Goal: Task Accomplishment & Management: Use online tool/utility

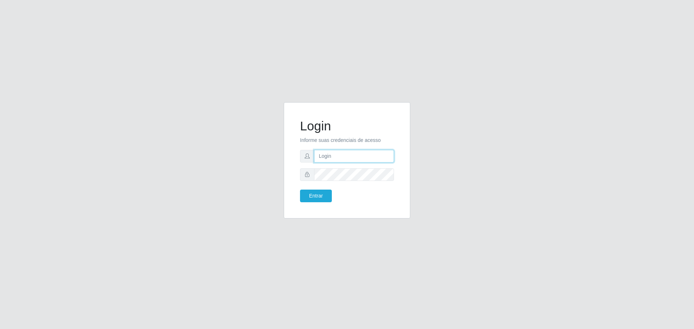
type input "[EMAIL_ADDRESS][DOMAIN_NAME]"
click at [320, 196] on button "Entrar" at bounding box center [316, 196] width 32 height 13
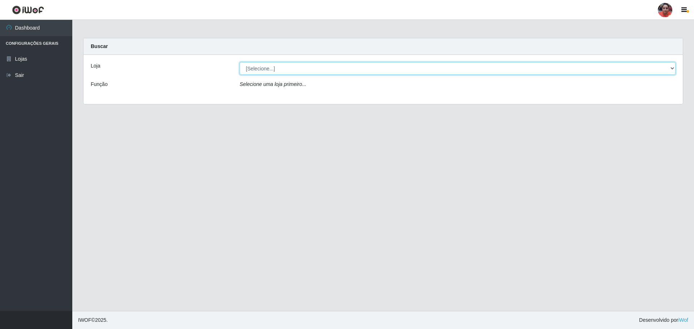
click at [290, 68] on select "[Selecione...] Mar Vermelho - Loja 05" at bounding box center [458, 68] width 436 height 13
select select "252"
click at [240, 62] on select "[Selecione...] Mar Vermelho - Loja 05" at bounding box center [458, 68] width 436 height 13
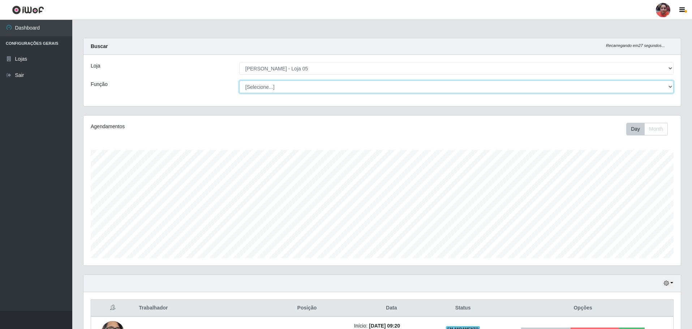
scroll to position [150, 598]
click at [287, 89] on select "[Selecione...] ASG ASG + ASG ++ Auxiliar de Depósito Auxiliar de Depósito + Aux…" at bounding box center [456, 87] width 435 height 13
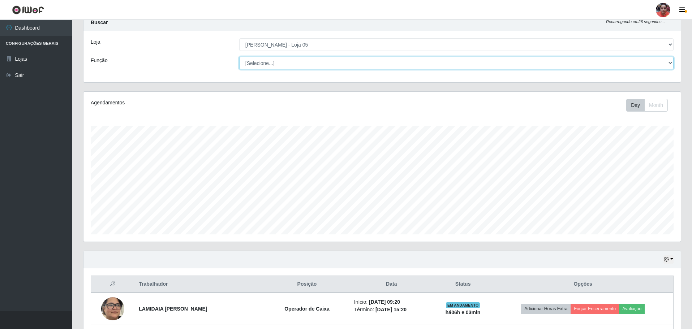
scroll to position [36, 0]
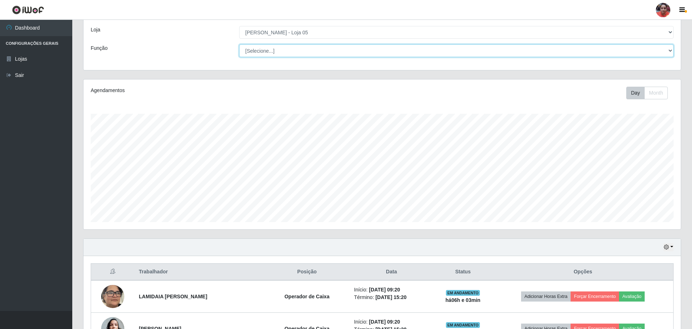
click at [279, 47] on select "[Selecione...] ASG ASG + ASG ++ Auxiliar de Depósito Auxiliar de Depósito + Aux…" at bounding box center [456, 50] width 435 height 13
select select "22"
click at [239, 57] on select "[Selecione...] ASG ASG + ASG ++ Auxiliar de Depósito Auxiliar de Depósito + Aux…" at bounding box center [456, 50] width 435 height 13
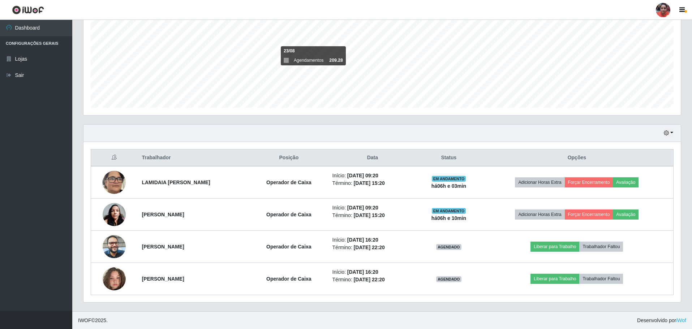
scroll to position [151, 0]
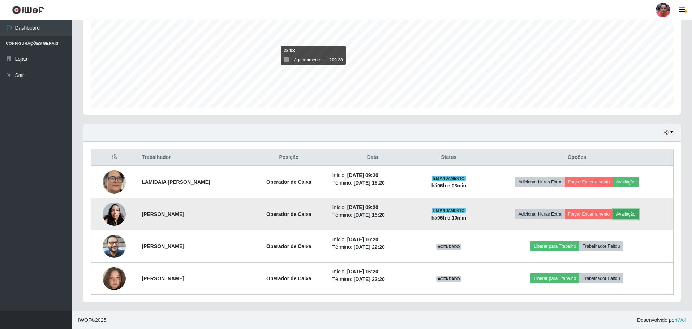
click at [634, 213] on button "Avaliação" at bounding box center [626, 214] width 26 height 10
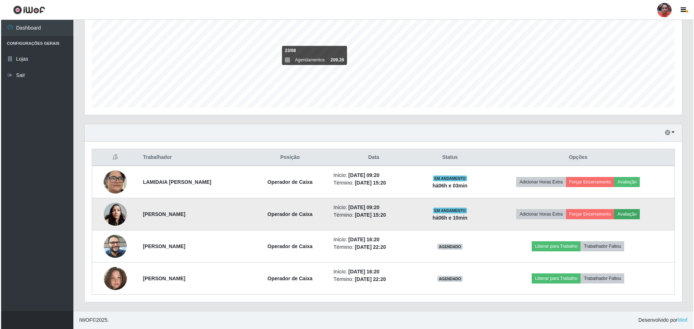
scroll to position [150, 594]
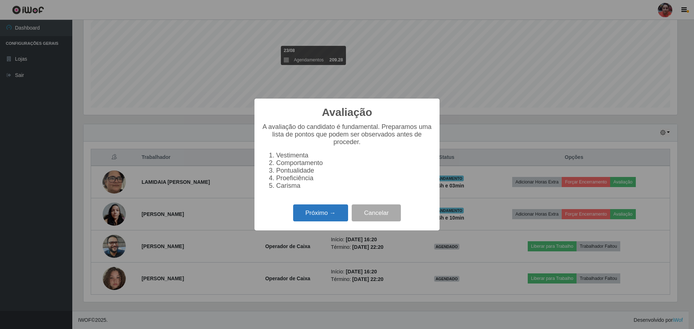
click at [326, 212] on button "Próximo →" at bounding box center [320, 213] width 55 height 17
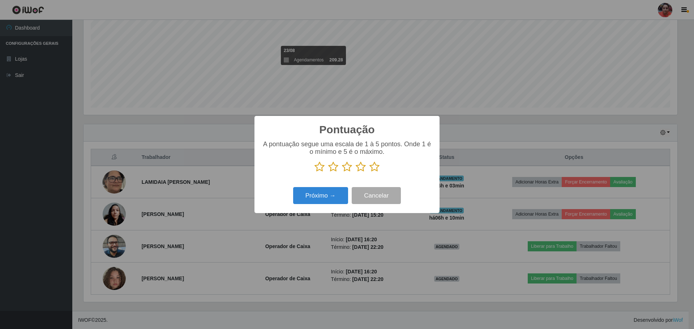
scroll to position [361406, 360962]
drag, startPoint x: 374, startPoint y: 170, endPoint x: 361, endPoint y: 190, distance: 23.9
click at [374, 170] on icon at bounding box center [375, 167] width 10 height 11
click at [370, 172] on input "radio" at bounding box center [370, 172] width 0 height 0
click at [345, 195] on button "Próximo →" at bounding box center [320, 195] width 55 height 17
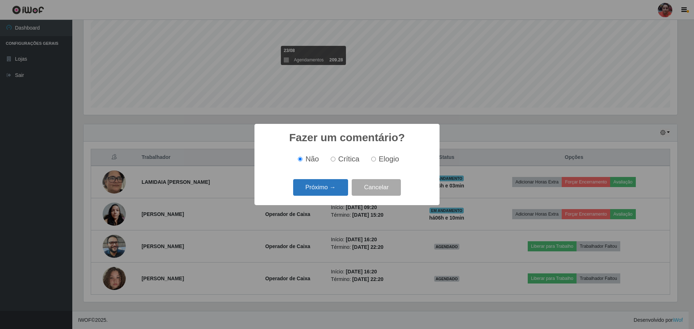
click at [329, 189] on button "Próximo →" at bounding box center [320, 187] width 55 height 17
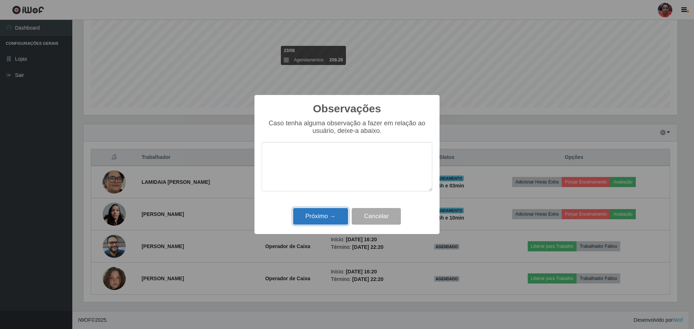
click at [330, 218] on button "Próximo →" at bounding box center [320, 216] width 55 height 17
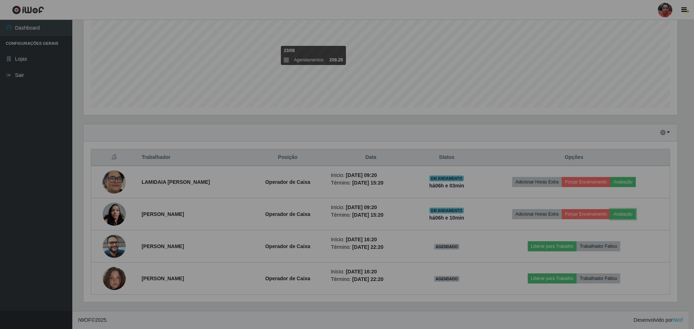
scroll to position [150, 598]
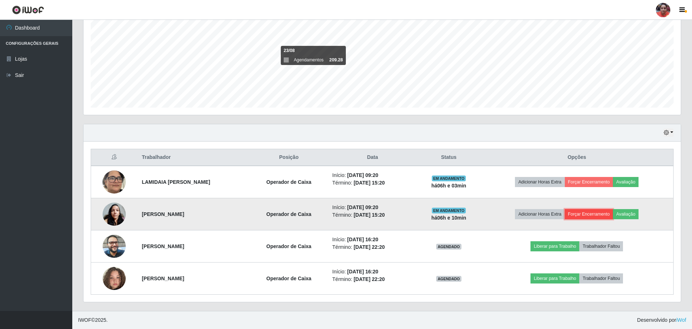
click at [597, 214] on button "Forçar Encerramento" at bounding box center [589, 214] width 48 height 10
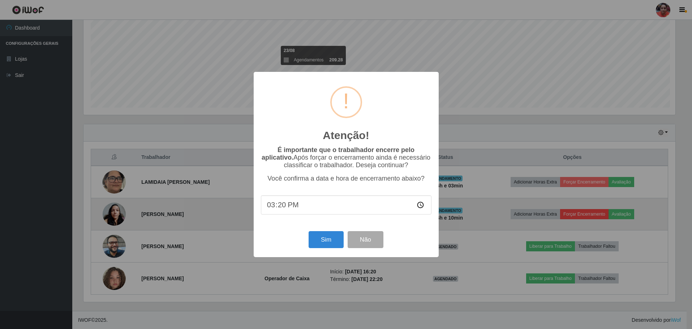
scroll to position [150, 594]
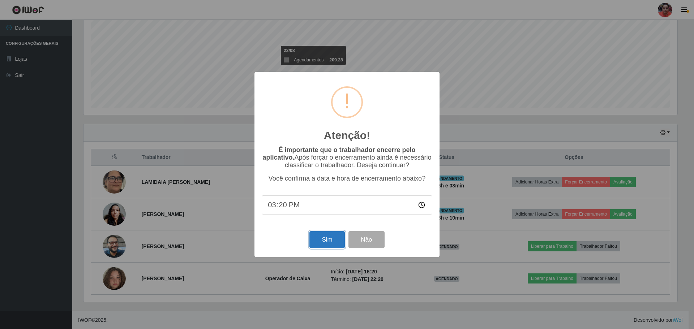
click at [332, 244] on button "Sim" at bounding box center [326, 239] width 35 height 17
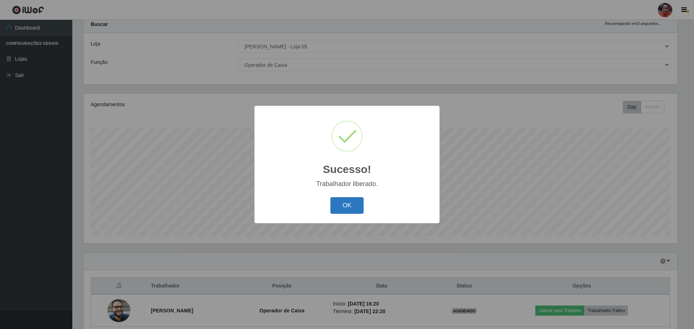
click at [339, 207] on button "OK" at bounding box center [347, 205] width 34 height 17
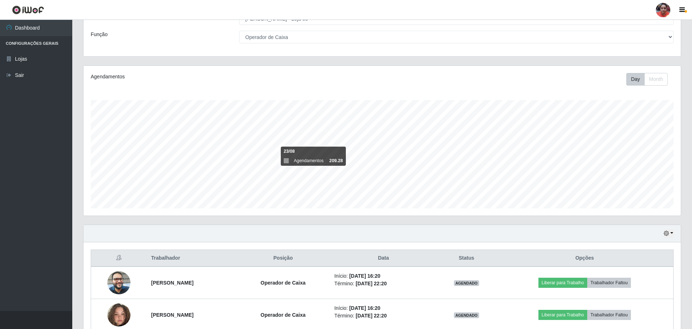
scroll to position [86, 0]
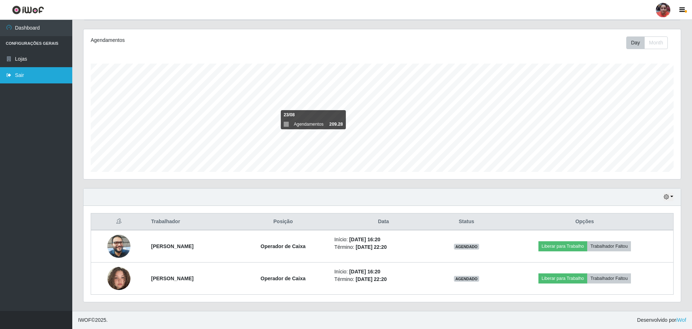
click at [30, 70] on link "Sair" at bounding box center [36, 75] width 72 height 16
